Goal: Task Accomplishment & Management: Use online tool/utility

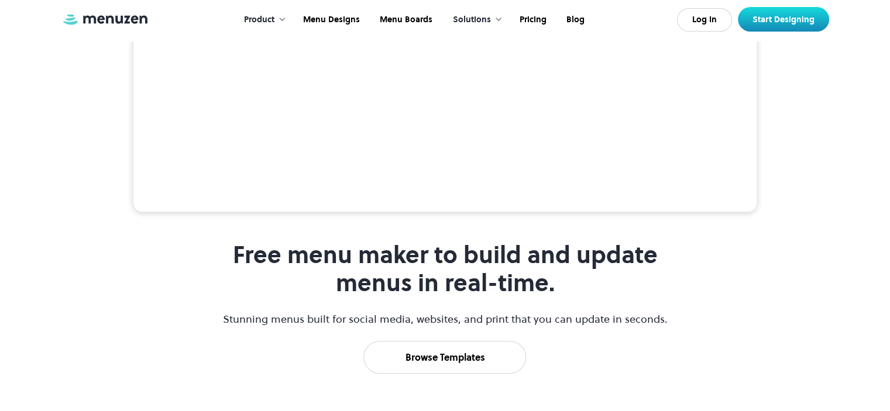
scroll to position [743, 0]
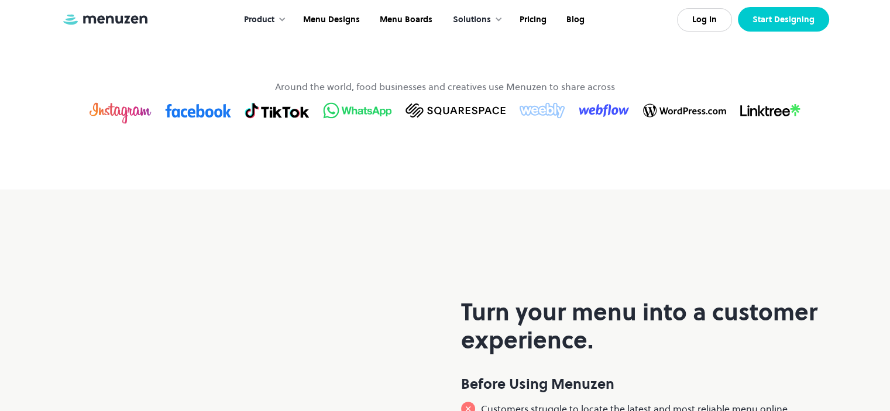
click at [798, 25] on link "Start Designing" at bounding box center [783, 19] width 91 height 25
